Goal: Navigation & Orientation: Find specific page/section

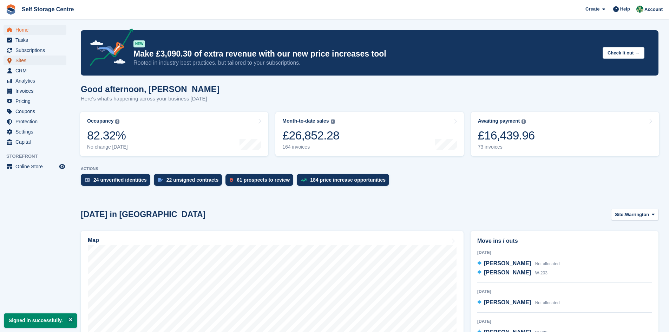
click at [24, 62] on span "Sites" at bounding box center [36, 60] width 42 height 10
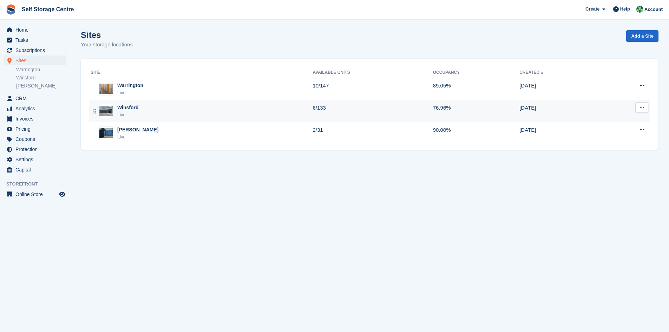
click at [163, 116] on div "Winsford Live" at bounding box center [202, 111] width 222 height 14
